Goal: Use online tool/utility: Utilize a website feature to perform a specific function

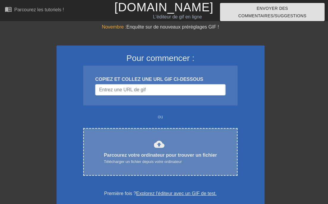
click at [191, 153] on font "Parcourez votre ordinateur pour trouver un fichier" at bounding box center [160, 155] width 113 height 5
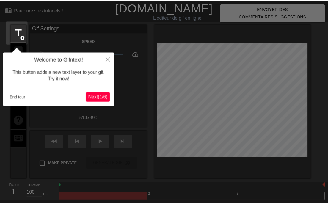
scroll to position [14, 0]
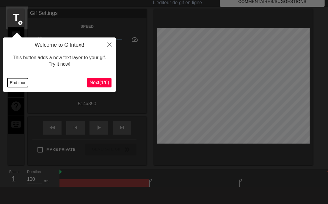
click at [22, 84] on button "End tour" at bounding box center [17, 82] width 21 height 9
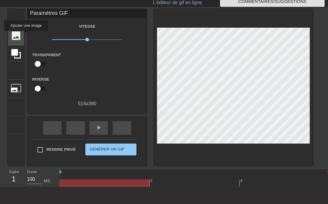
click at [20, 35] on font "image" at bounding box center [15, 35] width 11 height 11
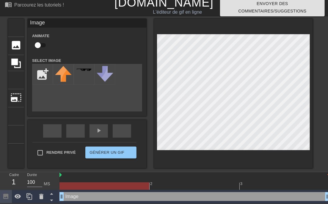
scroll to position [4, 0]
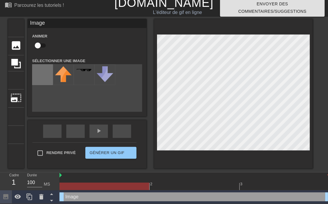
click at [40, 78] on input "file" at bounding box center [42, 75] width 20 height 20
type input "C:\fakepath\1572118930522-removebg-preview.png"
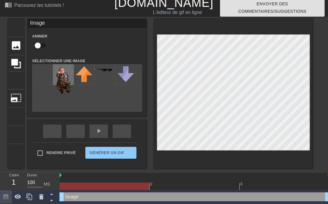
click at [63, 71] on img at bounding box center [63, 81] width 17 height 31
click at [60, 82] on img at bounding box center [63, 81] width 17 height 31
click at [63, 79] on img at bounding box center [63, 81] width 17 height 31
click at [42, 199] on icon at bounding box center [41, 196] width 4 height 5
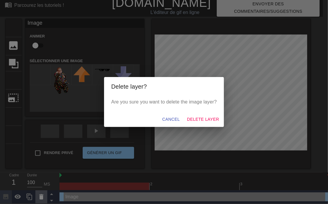
scroll to position [0, 0]
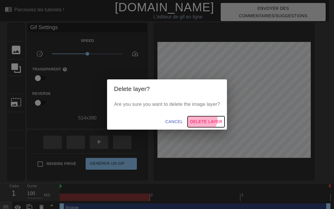
click at [190, 118] on span "Delete Layer" at bounding box center [206, 121] width 32 height 7
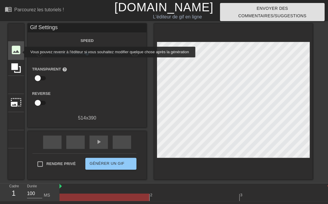
click at [20, 53] on font "ajouter_cercle" at bounding box center [53, 55] width 71 height 5
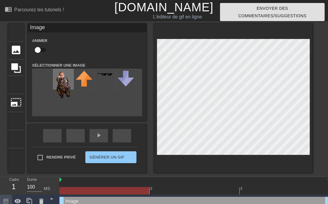
click at [61, 78] on img at bounding box center [63, 86] width 17 height 31
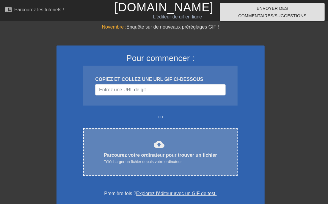
click at [157, 128] on div "cloud_upload Parcourez votre ordinateur pour trouver un fichier Télécharger un …" at bounding box center [160, 152] width 154 height 48
click at [172, 128] on div "cloud_upload Parcourez votre ordinateur pour trouver un fichier Télécharger un …" at bounding box center [160, 152] width 154 height 48
click at [158, 160] on font "Télécharger un fichier depuis votre ordinateur" at bounding box center [143, 162] width 78 height 4
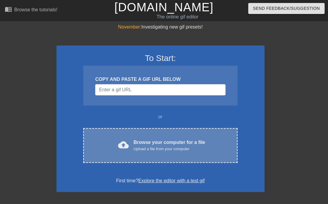
click at [164, 139] on div "Browse your computer for a file Upload a file from your computer" at bounding box center [170, 145] width 72 height 13
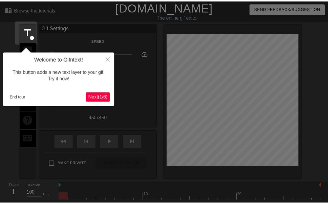
scroll to position [14, 0]
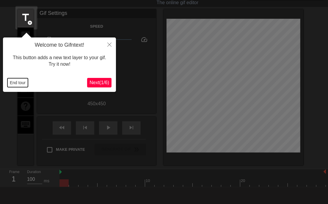
click at [25, 80] on button "End tour" at bounding box center [17, 82] width 21 height 9
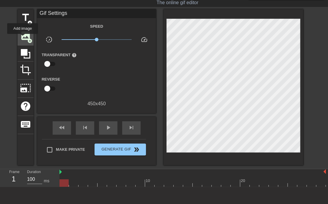
click at [23, 38] on span "image" at bounding box center [25, 35] width 11 height 11
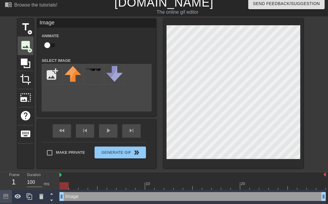
scroll to position [4, 0]
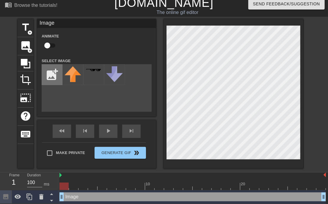
click at [56, 71] on input "file" at bounding box center [52, 75] width 20 height 20
type input "C:\fakepath\1572118930522-removebg-preview.png"
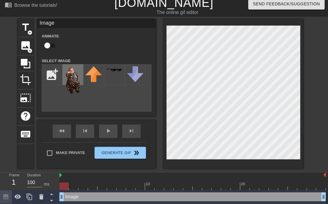
click at [73, 71] on img at bounding box center [73, 81] width 17 height 31
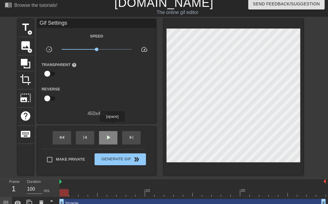
click at [113, 131] on div "play_arrow" at bounding box center [108, 137] width 18 height 13
click at [113, 131] on div "pause" at bounding box center [108, 137] width 18 height 13
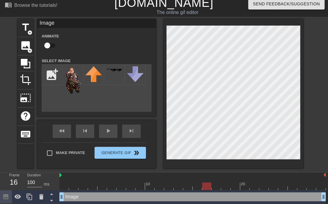
click at [207, 180] on div at bounding box center [207, 182] width 10 height 7
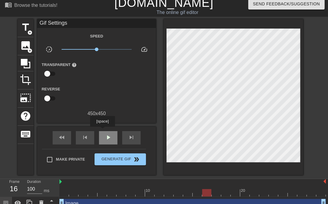
click at [103, 131] on div "play_arrow" at bounding box center [108, 137] width 18 height 13
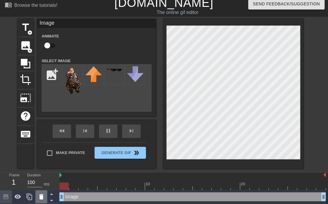
click at [45, 194] on icon at bounding box center [41, 197] width 7 height 7
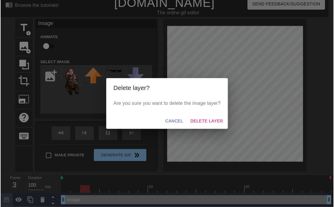
scroll to position [0, 0]
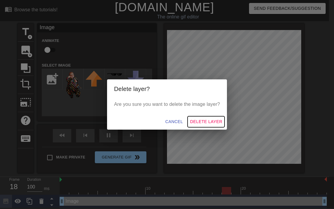
click at [190, 119] on span "Delete Layer" at bounding box center [206, 121] width 32 height 7
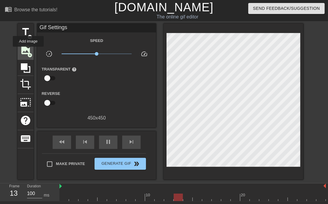
click at [29, 51] on span "image" at bounding box center [25, 49] width 11 height 11
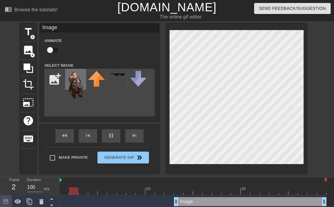
click at [83, 78] on img at bounding box center [75, 86] width 17 height 31
click at [42, 200] on icon at bounding box center [41, 201] width 4 height 5
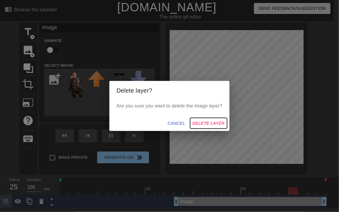
click at [206, 118] on button "Delete Layer" at bounding box center [208, 123] width 37 height 11
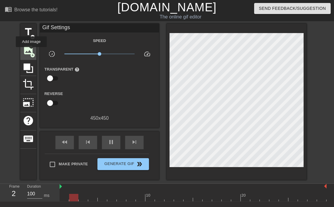
click at [31, 53] on span "add_circle" at bounding box center [32, 55] width 5 height 5
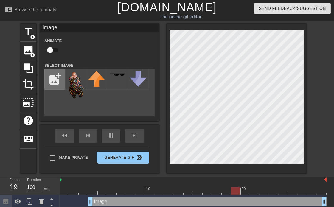
click at [54, 79] on input "file" at bounding box center [55, 79] width 20 height 20
type input "C:\fakepath\1607383520715-removebg-preview.png"
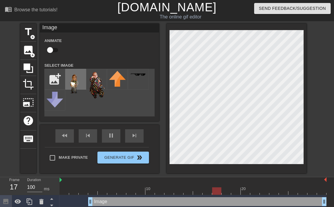
click at [76, 79] on img at bounding box center [75, 82] width 17 height 22
click at [171, 6] on link "[DOMAIN_NAME]" at bounding box center [166, 7] width 99 height 13
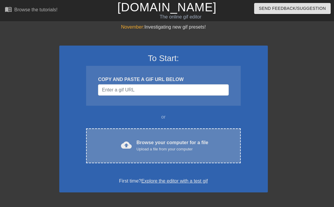
click at [168, 139] on div "Browse your computer for a file Upload a file from your computer" at bounding box center [172, 145] width 72 height 13
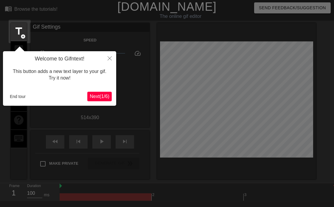
scroll to position [14, 0]
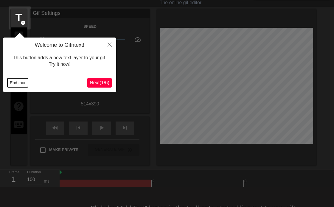
click at [22, 85] on button "End tour" at bounding box center [17, 82] width 21 height 9
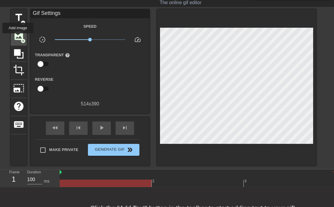
click at [18, 38] on span "image" at bounding box center [18, 35] width 11 height 11
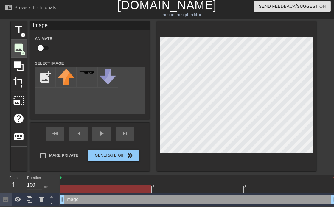
scroll to position [2, 0]
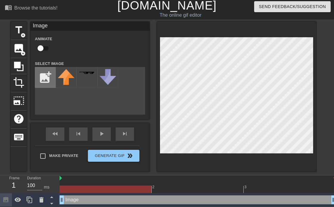
click at [45, 73] on input "file" at bounding box center [45, 77] width 20 height 20
type input "C:\fakepath\1607383520715-removebg-preview.png"
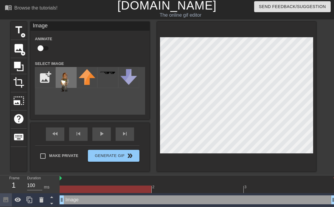
click at [67, 75] on img at bounding box center [66, 80] width 17 height 22
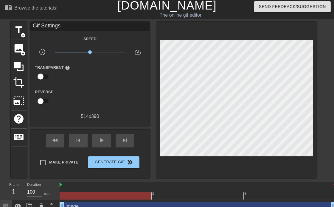
click at [165, 12] on div "The online gif editor" at bounding box center [180, 15] width 133 height 7
click at [166, 1] on link "[DOMAIN_NAME]" at bounding box center [166, 5] width 99 height 13
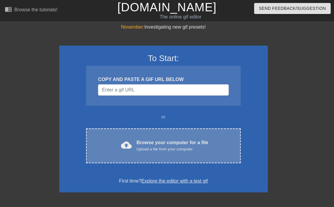
click at [173, 139] on div "Browse your computer for a file Upload a file from your computer" at bounding box center [172, 145] width 72 height 13
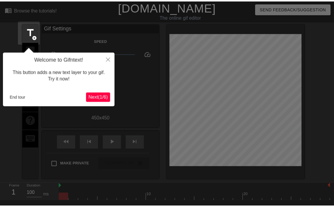
scroll to position [14, 0]
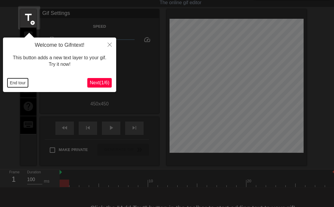
click at [20, 85] on button "End tour" at bounding box center [17, 82] width 21 height 9
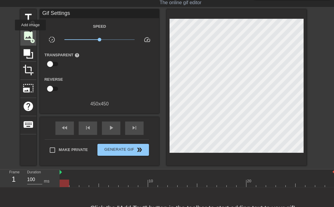
click at [31, 35] on span "image" at bounding box center [28, 35] width 11 height 11
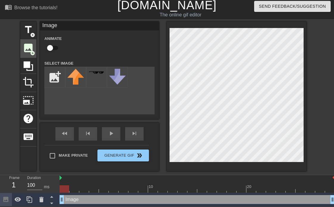
scroll to position [2, 0]
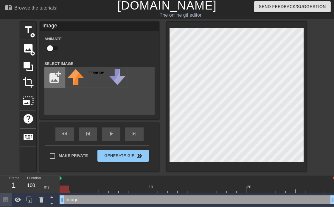
click at [54, 74] on input "file" at bounding box center [55, 77] width 20 height 20
type input "C:\fakepath\1607383520715-removebg-preview.png"
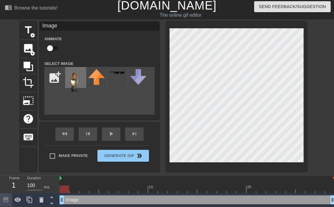
click at [76, 76] on img at bounding box center [75, 80] width 17 height 22
click at [186, 19] on div "menu_book Browse the tutorials! [DOMAIN_NAME] The online gif editor Send Feedba…" at bounding box center [167, 102] width 334 height 208
click at [44, 197] on icon at bounding box center [41, 199] width 7 height 7
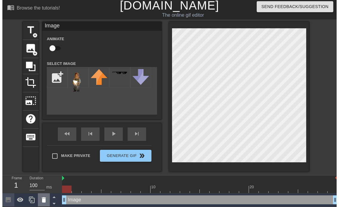
scroll to position [0, 0]
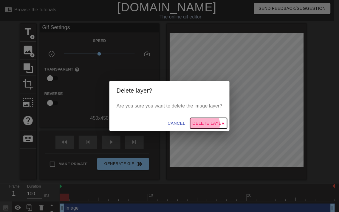
click at [197, 123] on span "Delete Layer" at bounding box center [208, 123] width 32 height 7
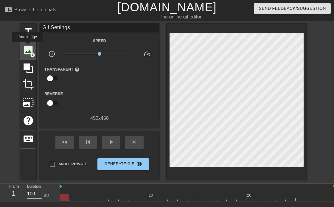
click at [28, 46] on span "image" at bounding box center [28, 49] width 11 height 11
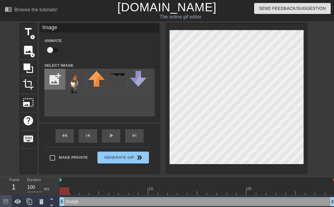
click at [55, 81] on input "file" at bounding box center [55, 79] width 20 height 20
type input "C:\fakepath\1607383520715.jpg"
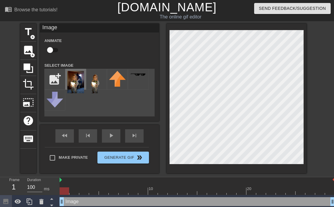
click at [77, 79] on img at bounding box center [75, 82] width 17 height 22
click at [40, 202] on icon at bounding box center [41, 201] width 7 height 7
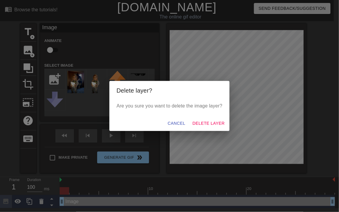
click at [206, 109] on div "Are you sure you want to delete the image layer?" at bounding box center [169, 107] width 120 height 15
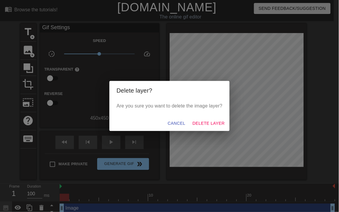
drag, startPoint x: 204, startPoint y: 115, endPoint x: 203, endPoint y: 122, distance: 7.5
click at [203, 119] on div "Cancel Delete Layer" at bounding box center [169, 124] width 120 height 16
click at [203, 122] on span "Delete Layer" at bounding box center [208, 123] width 32 height 7
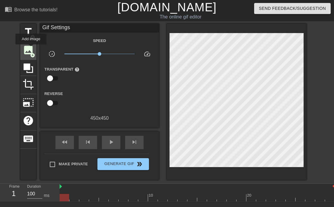
click at [31, 49] on span "image" at bounding box center [28, 49] width 11 height 11
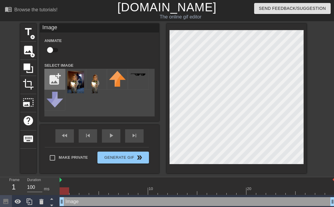
click at [58, 76] on input "file" at bounding box center [55, 79] width 20 height 20
type input "C:\fakepath\1607383520715-removebg-preview.jpg"
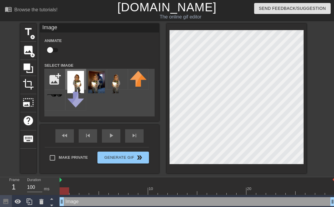
click at [79, 80] on img at bounding box center [75, 82] width 17 height 22
click at [44, 200] on icon at bounding box center [41, 201] width 7 height 7
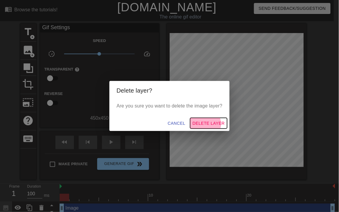
click at [201, 123] on span "Delete Layer" at bounding box center [208, 123] width 32 height 7
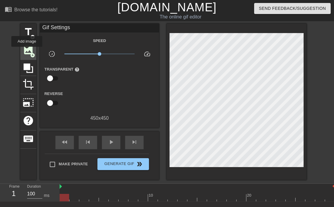
click at [27, 51] on span "image" at bounding box center [28, 49] width 11 height 11
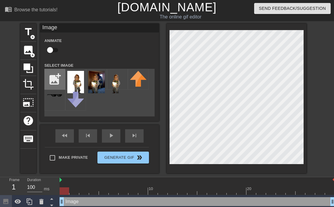
click at [54, 82] on input "file" at bounding box center [55, 79] width 20 height 20
type input "C:\fakepath\1607383520715-removebg-preview (2).png"
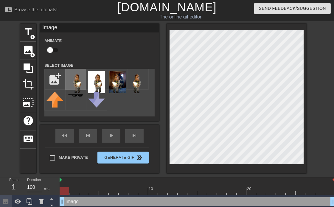
click at [76, 79] on img at bounding box center [75, 82] width 17 height 22
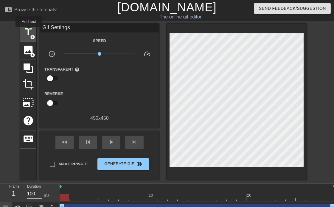
click at [29, 31] on span "title" at bounding box center [28, 31] width 11 height 11
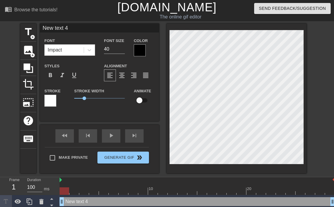
drag, startPoint x: 69, startPoint y: 26, endPoint x: 42, endPoint y: 35, distance: 28.4
click at [41, 32] on input "New text 4" at bounding box center [99, 28] width 119 height 9
type input "aaaaaaa"
click at [314, 144] on div "title add_circle image add_circle crop photo_size_select_large help keyboard aa…" at bounding box center [167, 99] width 334 height 150
click at [91, 50] on icon at bounding box center [89, 50] width 6 height 6
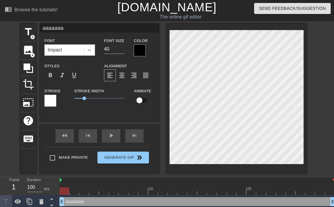
click at [89, 49] on icon at bounding box center [90, 50] width 4 height 2
click at [73, 49] on div "Impact" at bounding box center [64, 50] width 39 height 11
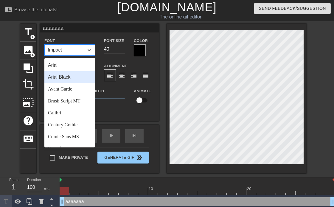
click at [67, 72] on div "Arial Black" at bounding box center [69, 77] width 51 height 12
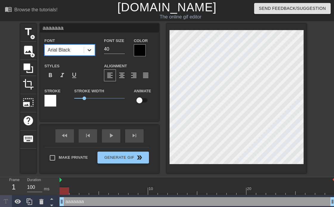
click at [89, 48] on icon at bounding box center [89, 50] width 6 height 6
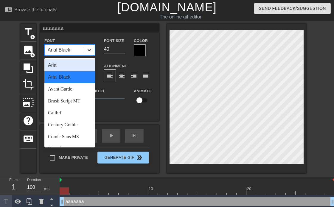
click at [89, 48] on icon at bounding box center [89, 50] width 6 height 6
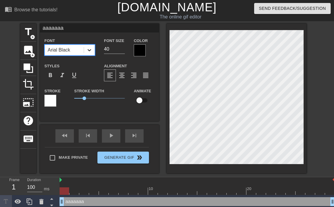
click at [89, 48] on icon at bounding box center [89, 50] width 6 height 6
click at [65, 72] on span "format_italic" at bounding box center [62, 75] width 7 height 7
click at [51, 76] on div "format_bold" at bounding box center [50, 75] width 12 height 12
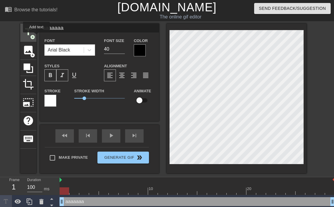
drag, startPoint x: 74, startPoint y: 28, endPoint x: 37, endPoint y: 37, distance: 38.7
click at [37, 37] on div "title add_circle image add_circle crop photo_size_select_large help keyboard aa…" at bounding box center [163, 99] width 286 height 150
type input "Petit Papa"
click at [144, 53] on div at bounding box center [140, 50] width 12 height 12
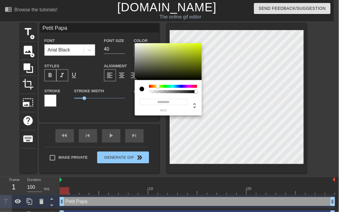
click at [158, 86] on div at bounding box center [173, 86] width 48 height 3
click at [193, 45] on div at bounding box center [168, 61] width 67 height 37
click at [198, 46] on div at bounding box center [168, 61] width 67 height 37
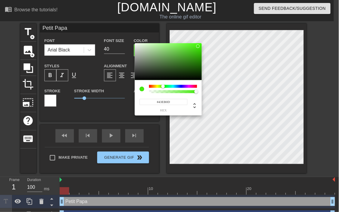
click at [163, 87] on div at bounding box center [173, 86] width 48 height 3
type input "#0D27EB"
click at [180, 87] on div at bounding box center [173, 86] width 48 height 3
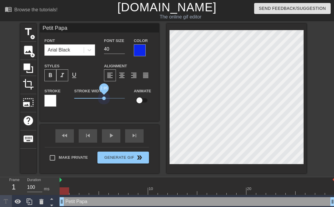
drag, startPoint x: 86, startPoint y: 95, endPoint x: 105, endPoint y: 93, distance: 18.9
click at [105, 95] on span "2.95" at bounding box center [99, 98] width 51 height 7
click at [55, 101] on div at bounding box center [50, 101] width 12 height 12
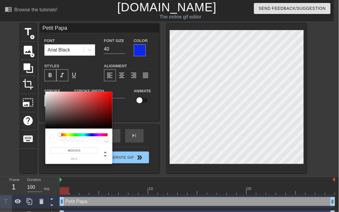
click at [105, 94] on div at bounding box center [78, 110] width 67 height 37
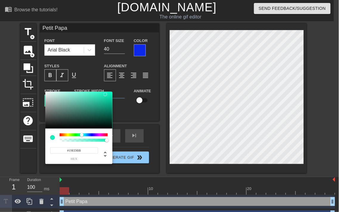
click at [82, 133] on div at bounding box center [84, 134] width 48 height 3
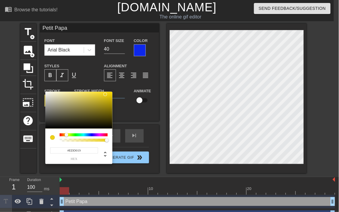
click at [66, 136] on div at bounding box center [84, 134] width 48 height 3
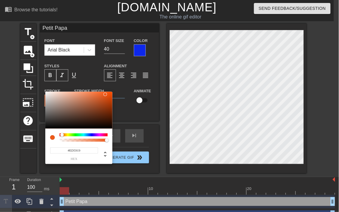
click at [62, 136] on div at bounding box center [84, 134] width 48 height 3
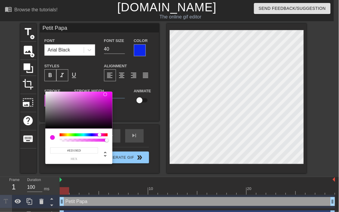
click at [99, 135] on div at bounding box center [84, 134] width 48 height 3
type input "#765476"
click at [65, 112] on div at bounding box center [78, 110] width 67 height 37
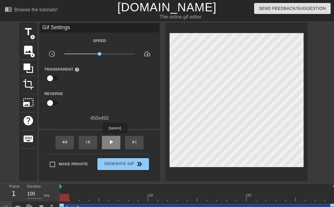
click at [115, 138] on div "play_arrow" at bounding box center [111, 142] width 18 height 13
click at [110, 138] on span "pause" at bounding box center [110, 141] width 7 height 7
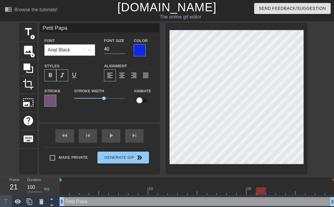
click at [57, 105] on div "Stroke" at bounding box center [55, 99] width 30 height 25
click at [54, 101] on div at bounding box center [50, 101] width 12 height 12
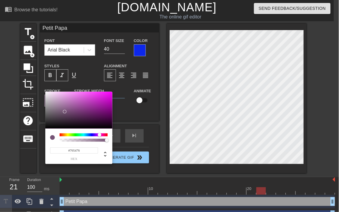
click at [66, 136] on div at bounding box center [84, 137] width 48 height 8
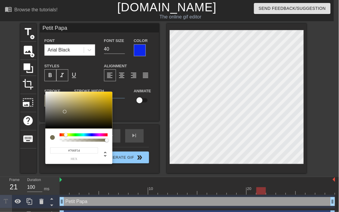
click at [66, 135] on div at bounding box center [84, 134] width 48 height 3
click at [106, 99] on div at bounding box center [78, 110] width 67 height 37
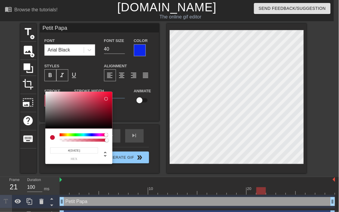
click at [106, 135] on div at bounding box center [84, 134] width 48 height 3
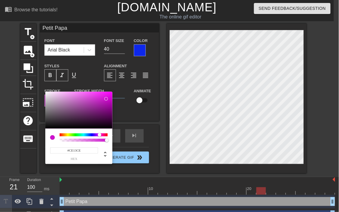
click at [99, 136] on div at bounding box center [84, 134] width 48 height 3
click at [90, 136] on div at bounding box center [84, 134] width 48 height 3
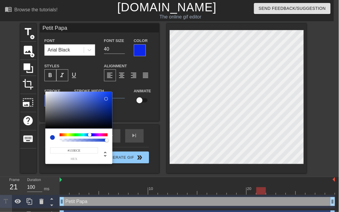
click at [84, 137] on div at bounding box center [84, 137] width 48 height 8
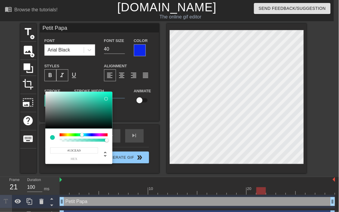
click at [82, 136] on div at bounding box center [84, 134] width 48 height 3
click at [74, 136] on div at bounding box center [84, 134] width 48 height 3
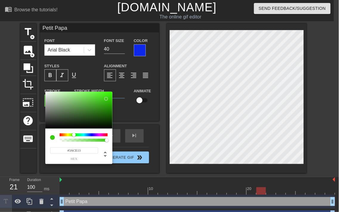
type input "#F0F6EF"
click at [47, 93] on div at bounding box center [78, 110] width 67 height 37
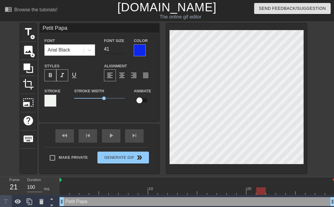
click at [123, 46] on input "41" at bounding box center [114, 49] width 21 height 10
click at [123, 46] on input "42" at bounding box center [114, 49] width 21 height 10
click at [123, 46] on input "43" at bounding box center [114, 49] width 21 height 10
click at [123, 46] on input "44" at bounding box center [114, 49] width 21 height 10
type input "45"
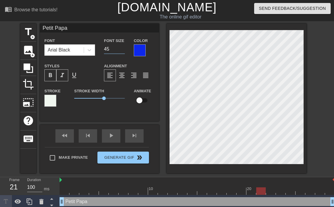
click at [123, 46] on input "45" at bounding box center [114, 49] width 21 height 10
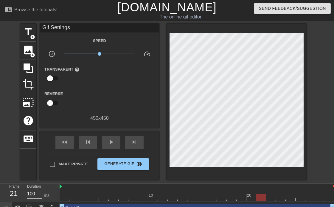
click at [320, 94] on div "title add_circle image add_circle crop photo_size_select_large help keyboard Gi…" at bounding box center [167, 102] width 334 height 156
click at [112, 138] on span "play_arrow" at bounding box center [110, 141] width 7 height 7
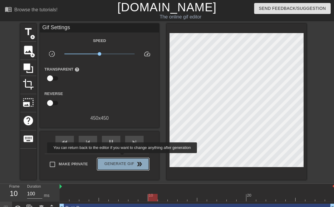
click at [124, 160] on span "Generate Gif double_arrow" at bounding box center [123, 163] width 47 height 7
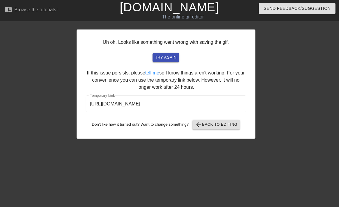
click at [194, 96] on input "[URL][DOMAIN_NAME]" at bounding box center [166, 104] width 160 height 17
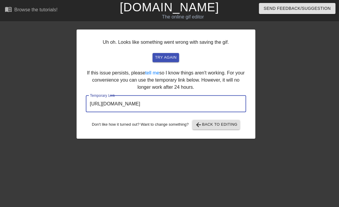
click at [194, 96] on input "[URL][DOMAIN_NAME]" at bounding box center [166, 104] width 160 height 17
